Goal: Information Seeking & Learning: Learn about a topic

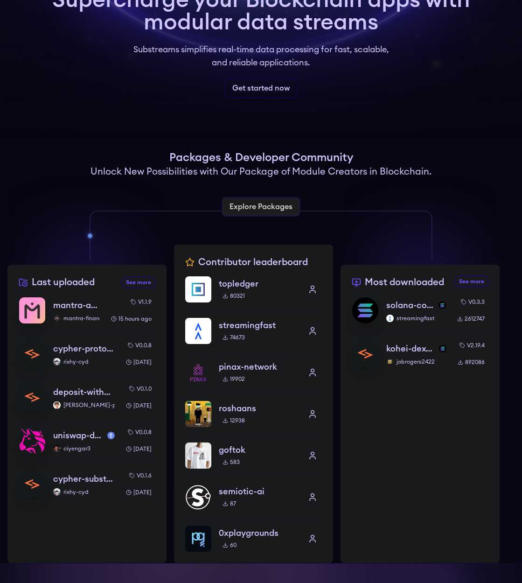
scroll to position [100, 0]
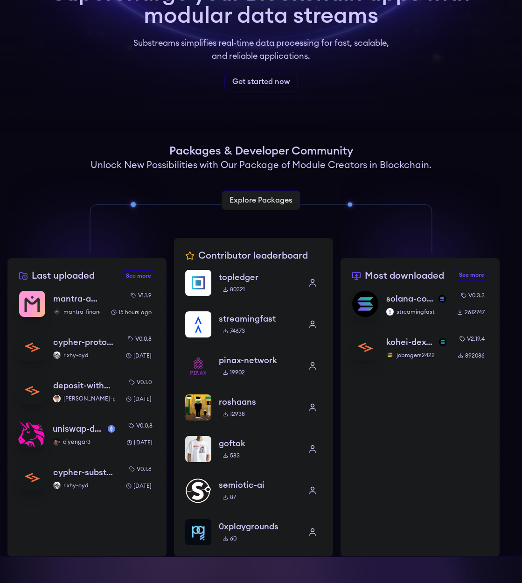
click at [71, 431] on p "uniswap-database-changes-mainnet" at bounding box center [78, 428] width 51 height 13
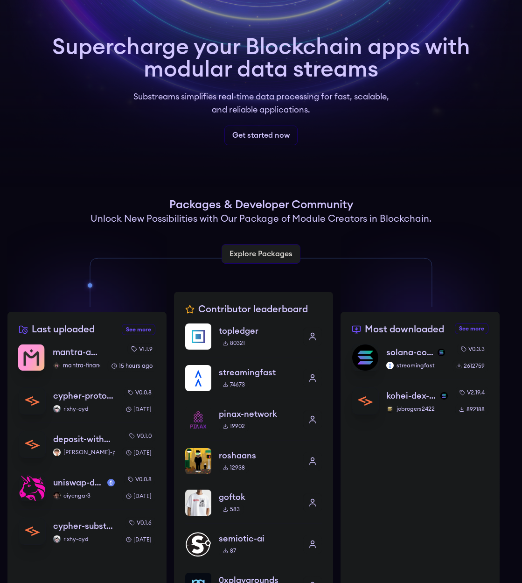
scroll to position [75, 0]
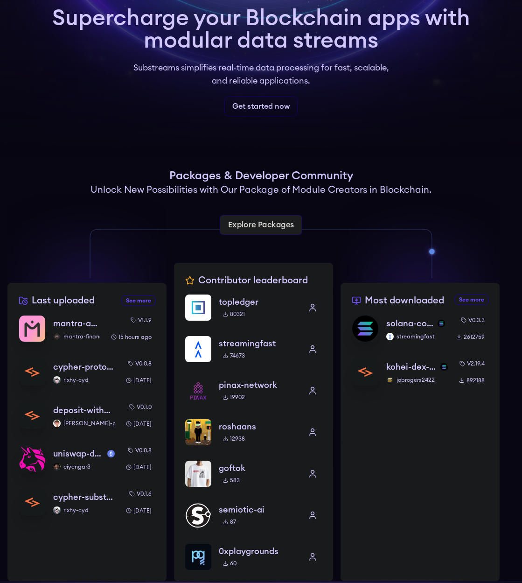
click at [267, 226] on link "Explore Packages" at bounding box center [261, 225] width 83 height 21
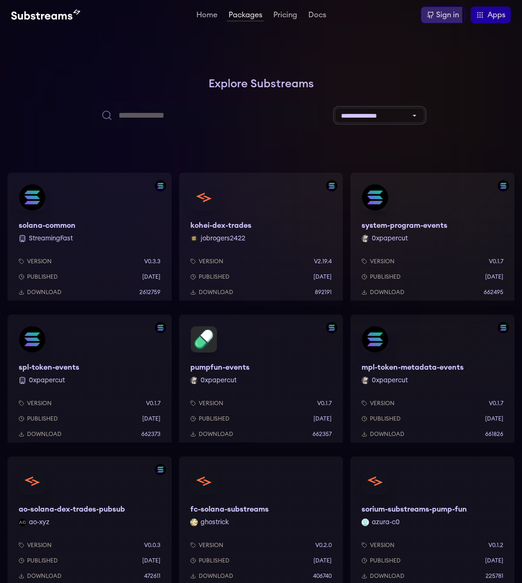
click at [383, 117] on select "**********" at bounding box center [380, 115] width 90 height 15
click at [113, 251] on div "Version v0.3.3 Published 6 months ago Download 2612759" at bounding box center [89, 275] width 164 height 64
